Goal: Use online tool/utility: Utilize a website feature to perform a specific function

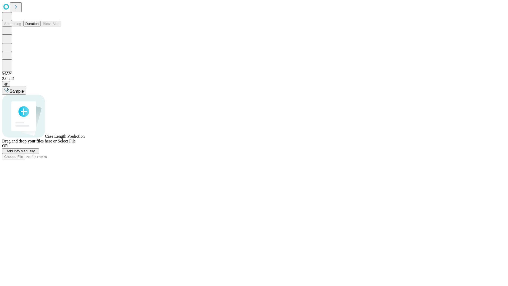
click at [39, 26] on button "Duration" at bounding box center [31, 24] width 17 height 6
click at [76, 143] on span "Select File" at bounding box center [67, 141] width 18 height 5
